Goal: Task Accomplishment & Management: Manage account settings

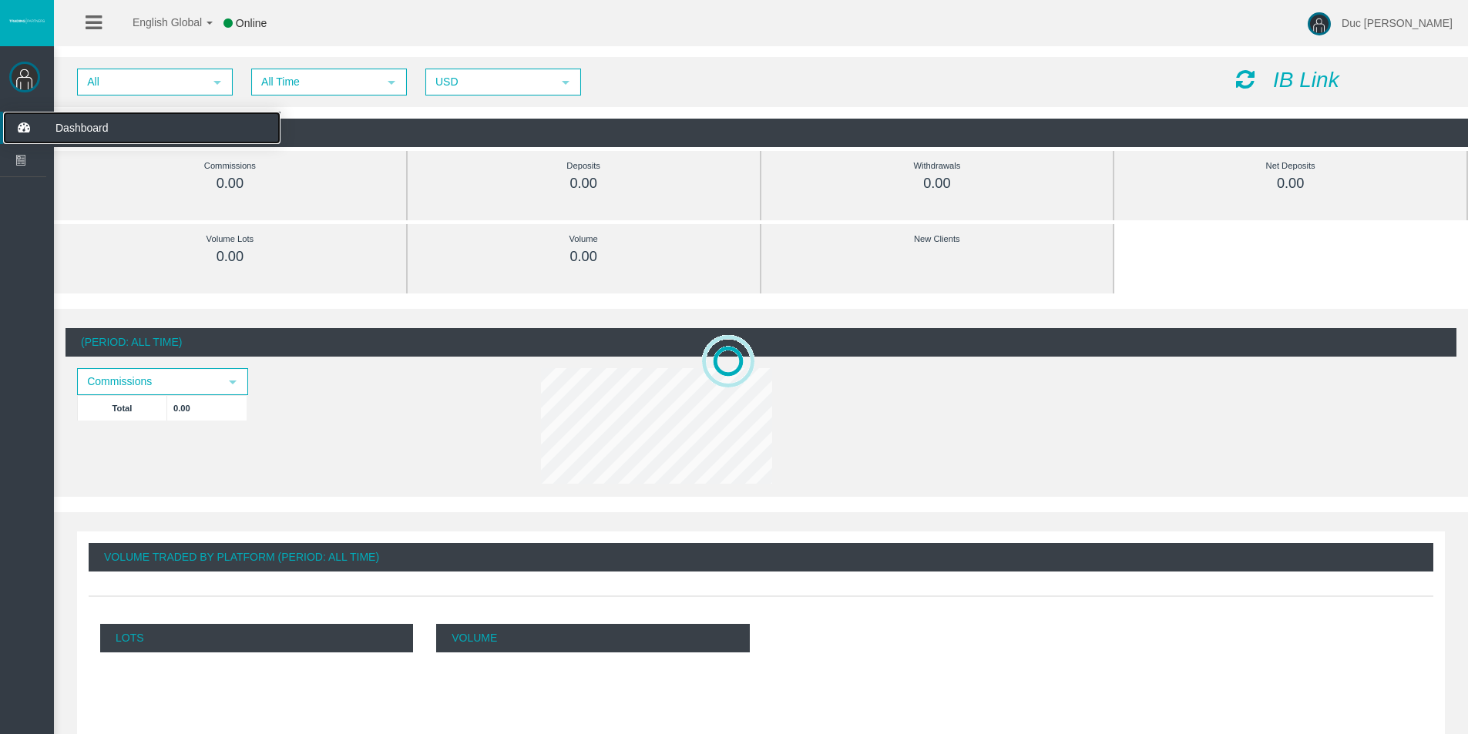
click at [67, 120] on span "Dashboard" at bounding box center [119, 128] width 151 height 32
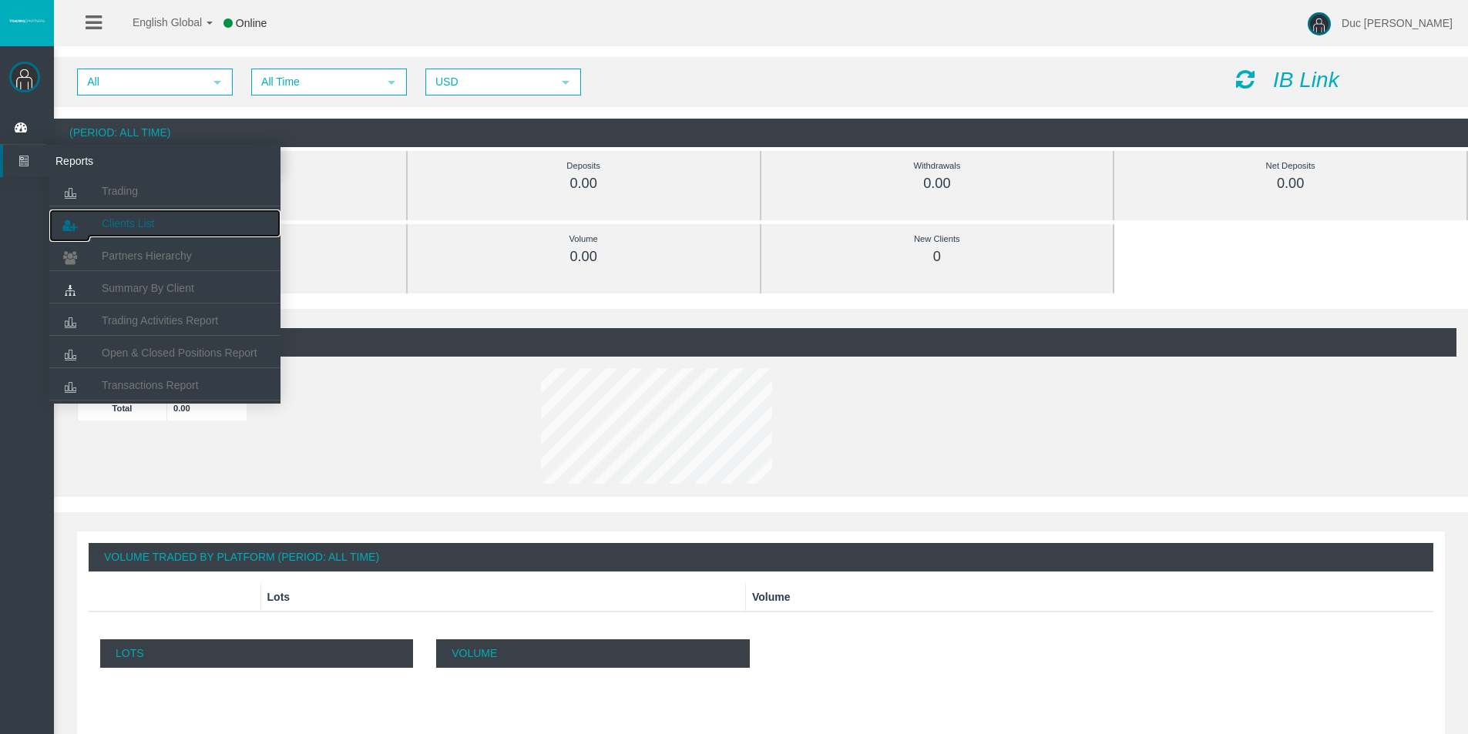
click at [148, 216] on link "Clients List" at bounding box center [164, 224] width 231 height 28
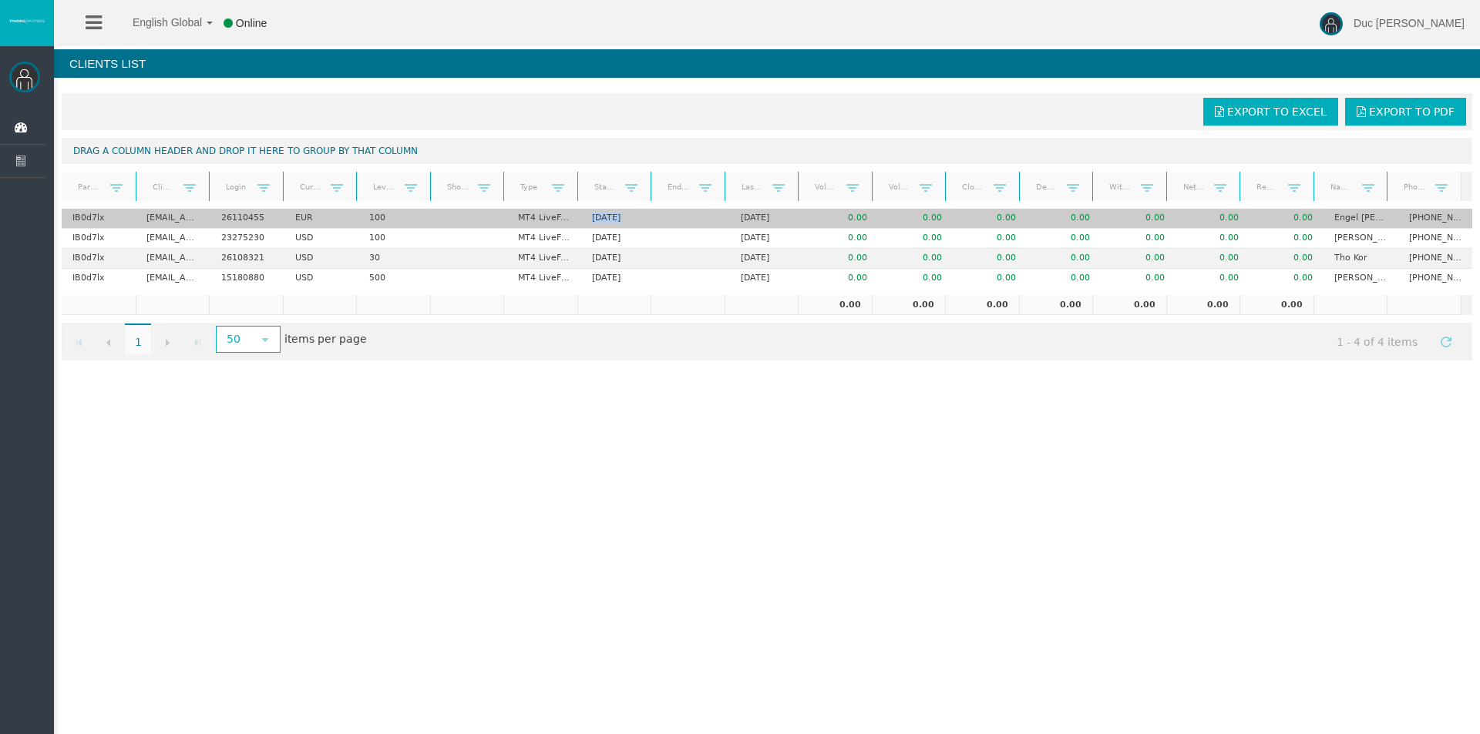
drag, startPoint x: 579, startPoint y: 214, endPoint x: 667, endPoint y: 220, distance: 88.8
click at [667, 220] on tr "IB0d7lx [EMAIL_ADDRESS][DOMAIN_NAME] 26110455 EUR 100 MT4 LiveFixedSpreadAccoun…" at bounding box center [767, 219] width 1410 height 20
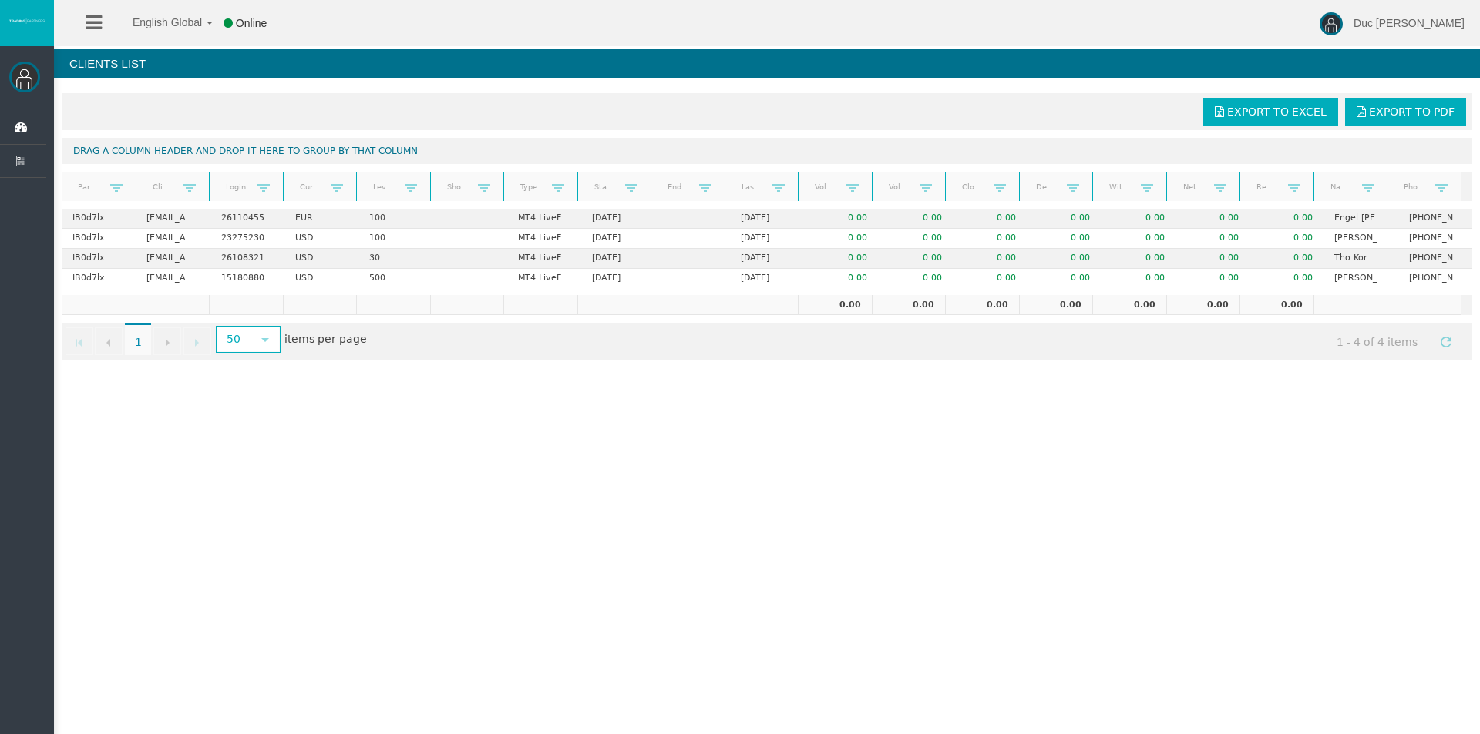
drag, startPoint x: 761, startPoint y: 449, endPoint x: 785, endPoint y: 425, distance: 34.3
click at [765, 451] on div "English Global 简体中文 English Global 日本語 한국어 Online Duc [PERSON_NAME] Help Log Ou…" at bounding box center [740, 367] width 1480 height 734
